Goal: Information Seeking & Learning: Check status

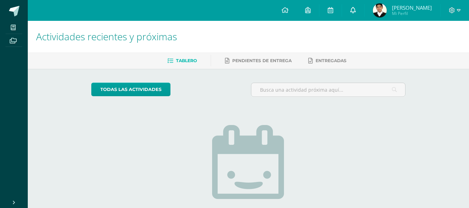
click at [356, 9] on icon at bounding box center [353, 10] width 6 height 6
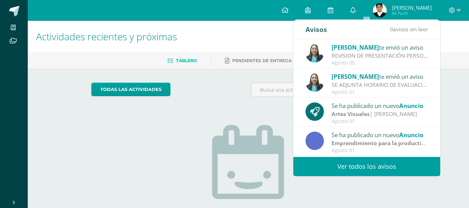
click at [358, 161] on link "Ver todos los avisos" at bounding box center [366, 166] width 147 height 19
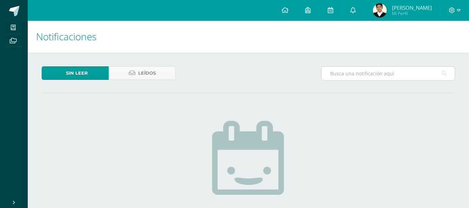
click at [404, 74] on input "text" at bounding box center [387, 74] width 133 height 14
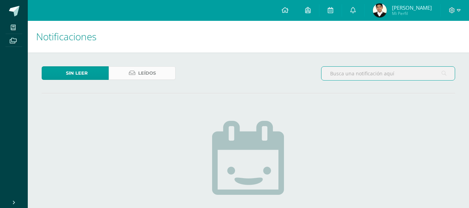
click at [149, 78] on span "Leídos" at bounding box center [147, 73] width 18 height 13
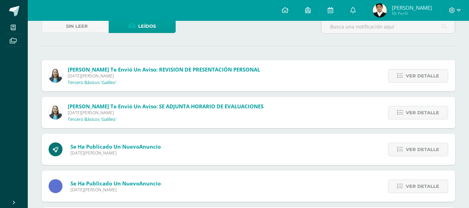
scroll to position [47, 0]
click at [421, 150] on span "Ver detalle" at bounding box center [422, 149] width 33 height 13
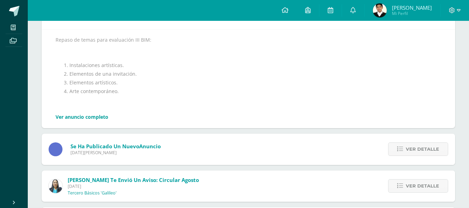
scroll to position [182, 0]
click at [421, 150] on span "Ver detalle" at bounding box center [422, 148] width 33 height 13
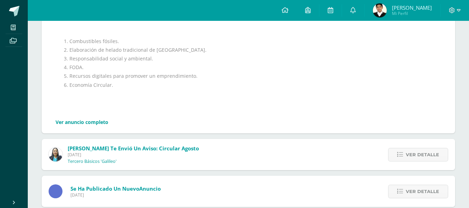
scroll to position [243, 0]
click at [425, 154] on span "Ver detalle" at bounding box center [422, 154] width 33 height 13
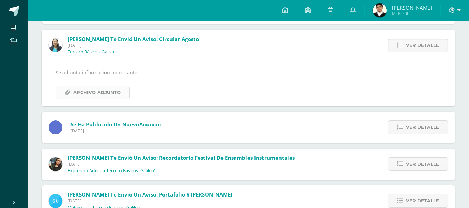
scroll to position [224, 0]
click at [88, 91] on span "Archivo Adjunto" at bounding box center [97, 92] width 48 height 13
